Goal: Task Accomplishment & Management: Manage account settings

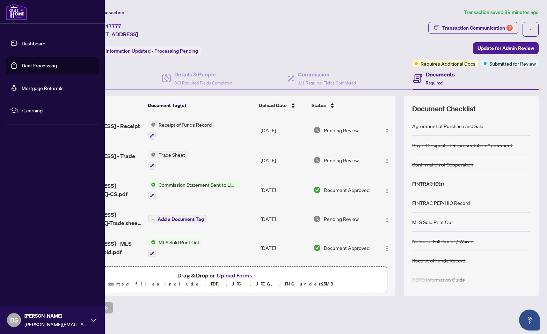
click at [35, 66] on link "Deal Processing" at bounding box center [39, 66] width 35 height 6
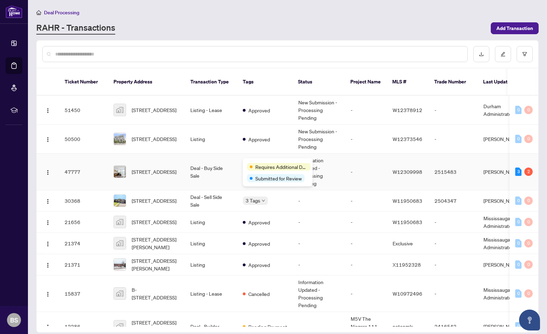
click at [256, 164] on span "Requires Additional Docs" at bounding box center [281, 167] width 52 height 8
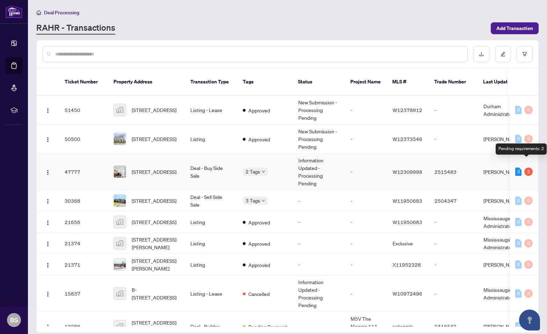
click at [527, 168] on div "2" at bounding box center [528, 172] width 8 height 8
click at [515, 168] on div "3" at bounding box center [518, 172] width 6 height 8
click at [159, 168] on span "[STREET_ADDRESS]" at bounding box center [154, 172] width 45 height 8
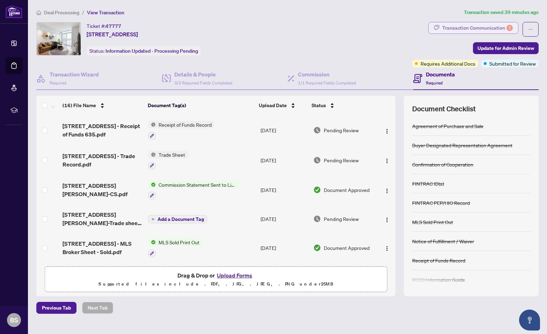
click at [447, 25] on div "Transaction Communication 2" at bounding box center [477, 27] width 71 height 11
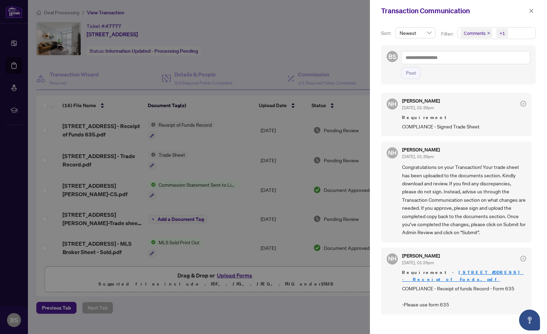
scroll to position [0, 0]
click at [531, 10] on icon "close" at bounding box center [531, 10] width 5 height 5
